Goal: Task Accomplishment & Management: Manage account settings

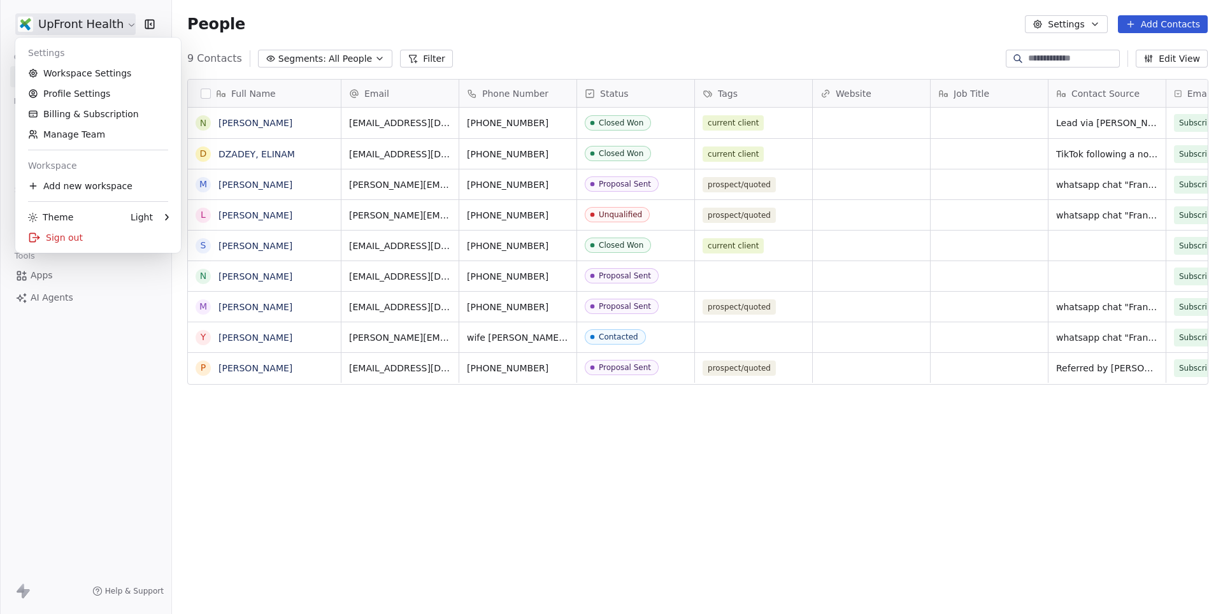
scroll to position [540, 1050]
click at [82, 69] on link "Workspace Settings" at bounding box center [97, 73] width 155 height 20
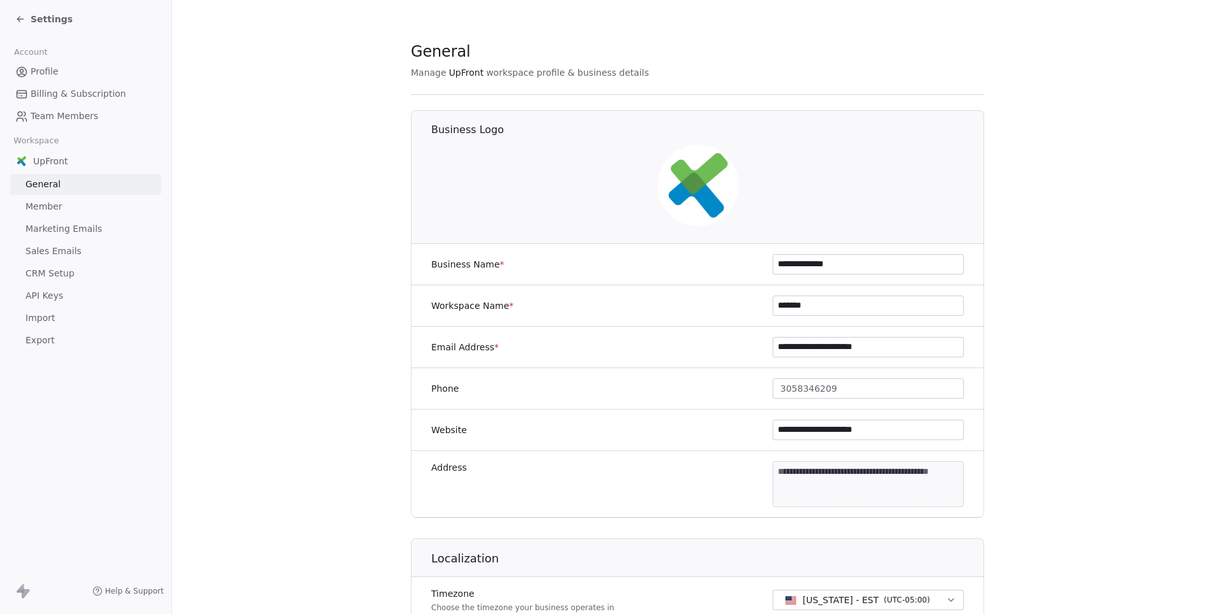
click at [65, 225] on span "Marketing Emails" at bounding box center [63, 228] width 76 height 13
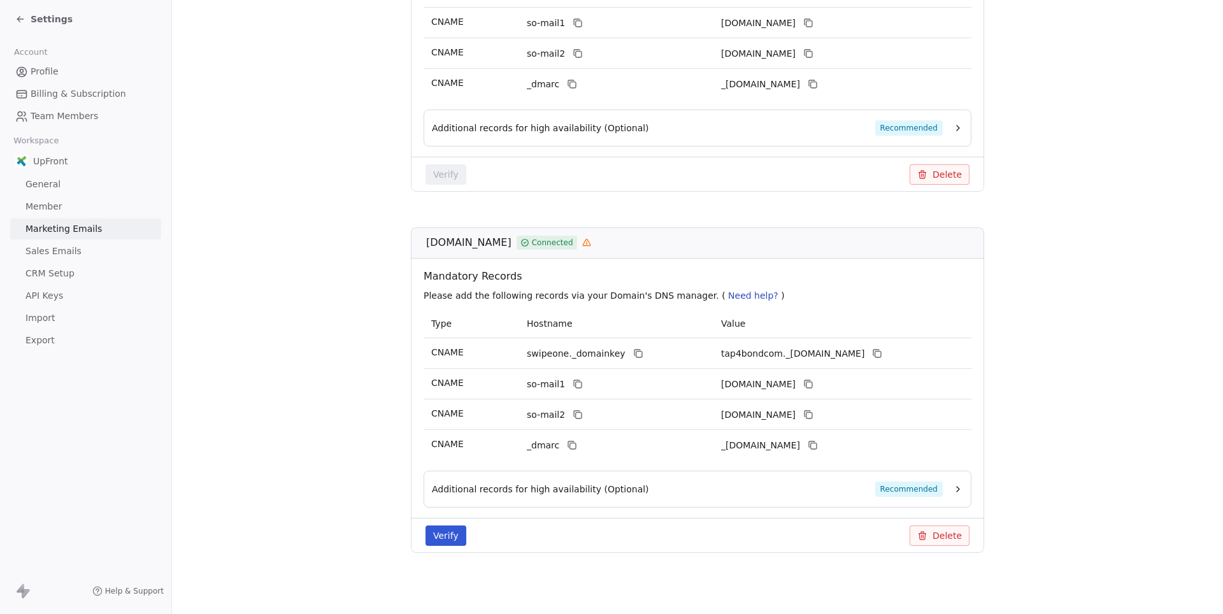
scroll to position [373, 0]
click at [935, 529] on button "Delete" at bounding box center [940, 535] width 60 height 20
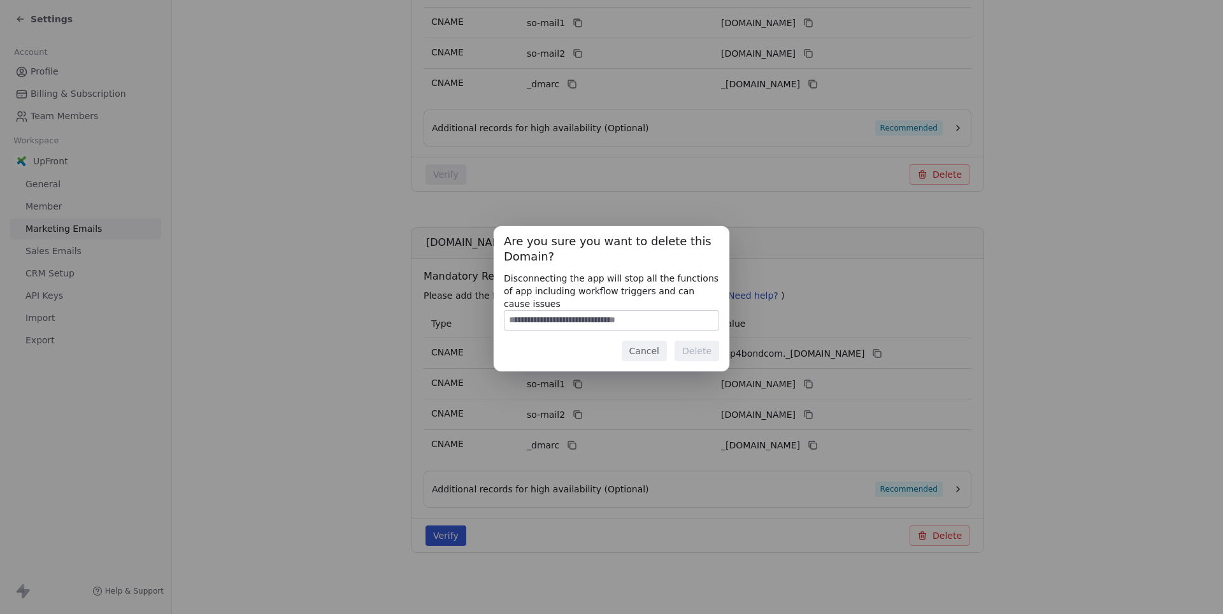
click at [655, 353] on button "Cancel" at bounding box center [644, 351] width 45 height 20
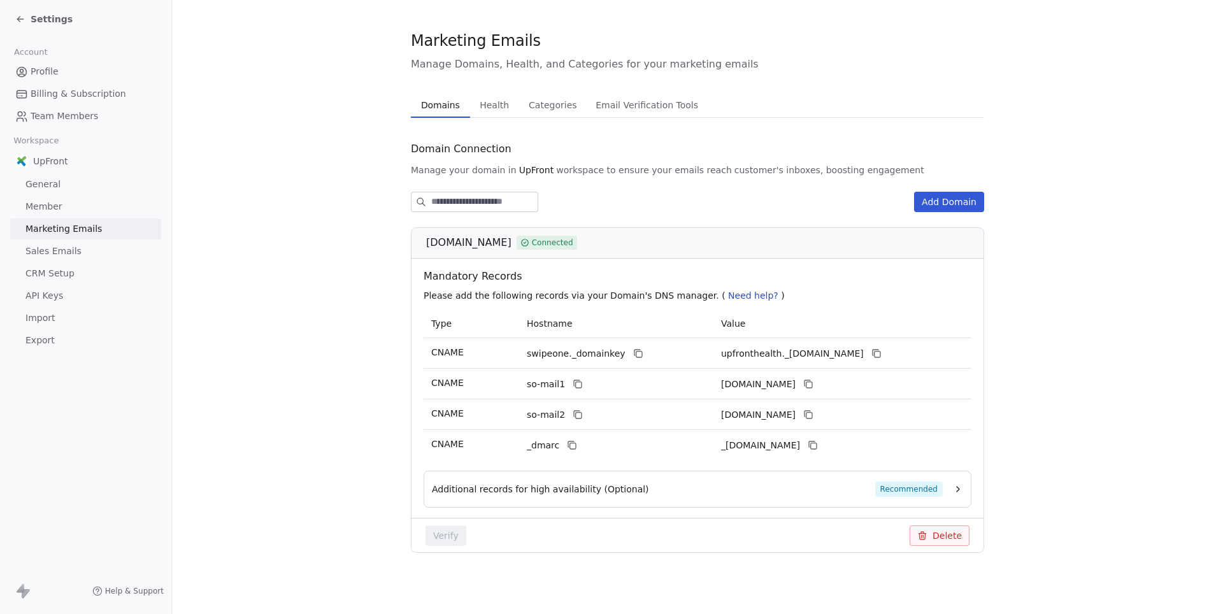
click at [73, 196] on link "Member" at bounding box center [85, 206] width 151 height 21
